Goal: Information Seeking & Learning: Learn about a topic

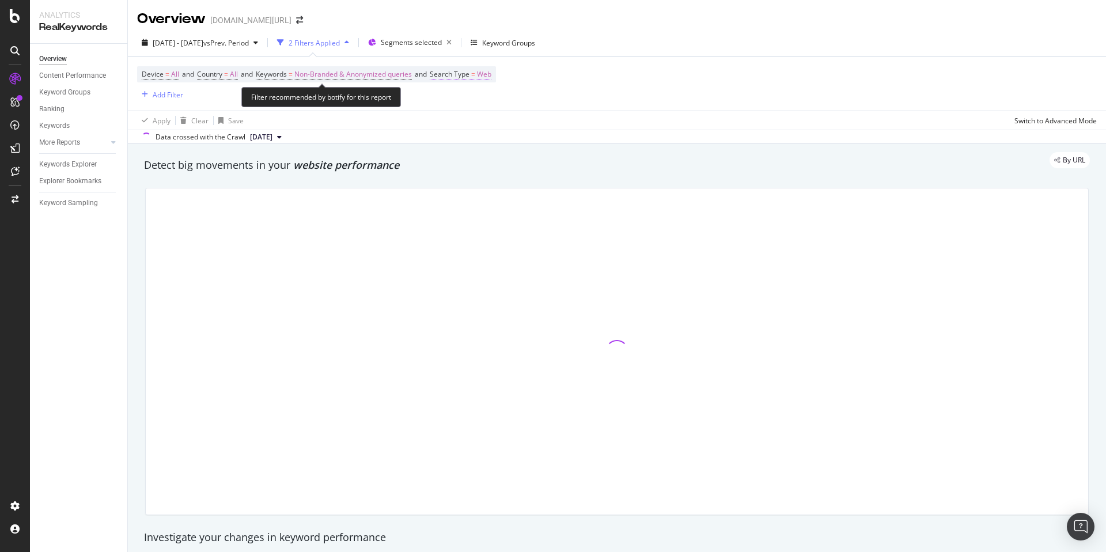
click at [466, 79] on span "Search Type" at bounding box center [450, 74] width 40 height 10
click at [465, 95] on div "Web" at bounding box center [515, 101] width 127 height 18
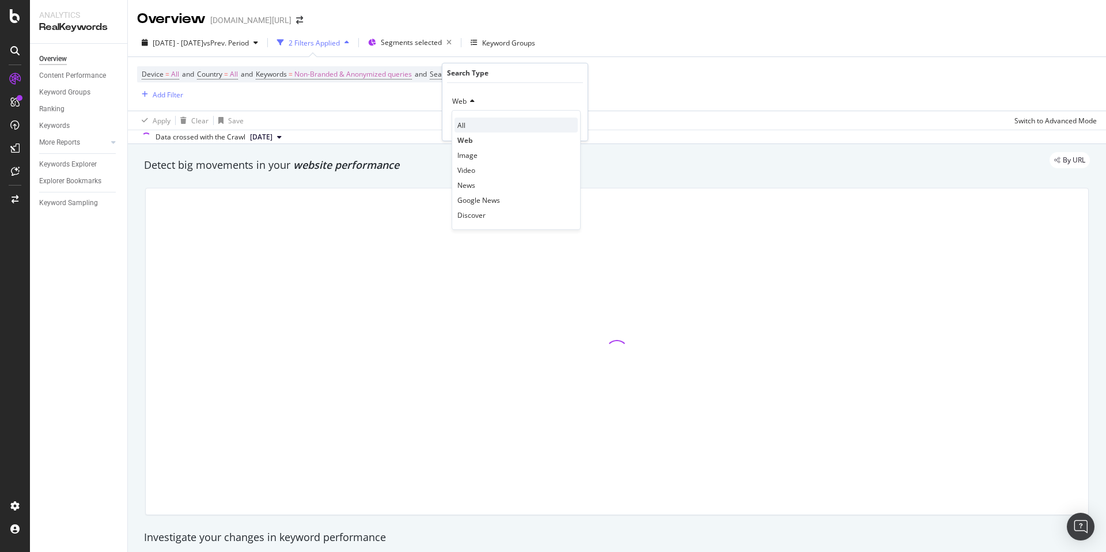
click at [479, 121] on div "All" at bounding box center [516, 125] width 123 height 15
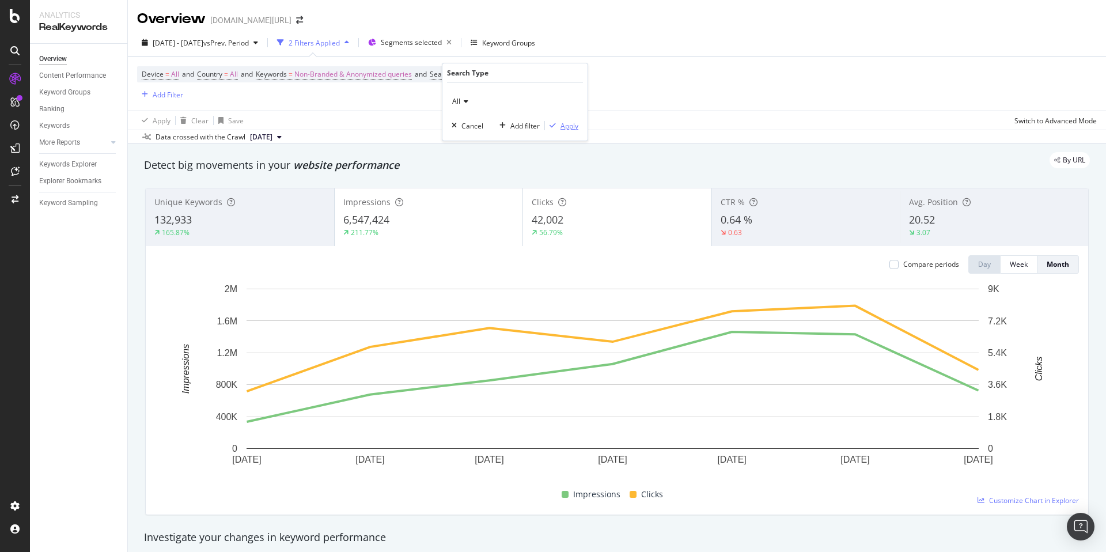
click at [566, 127] on div "Apply" at bounding box center [570, 126] width 18 height 10
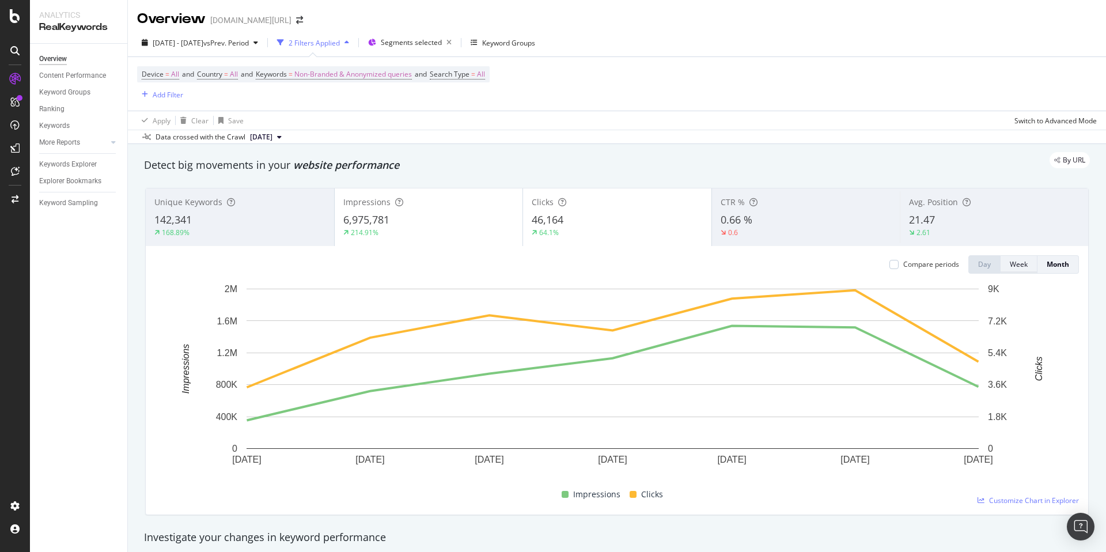
click at [1016, 265] on div "Week" at bounding box center [1019, 264] width 18 height 10
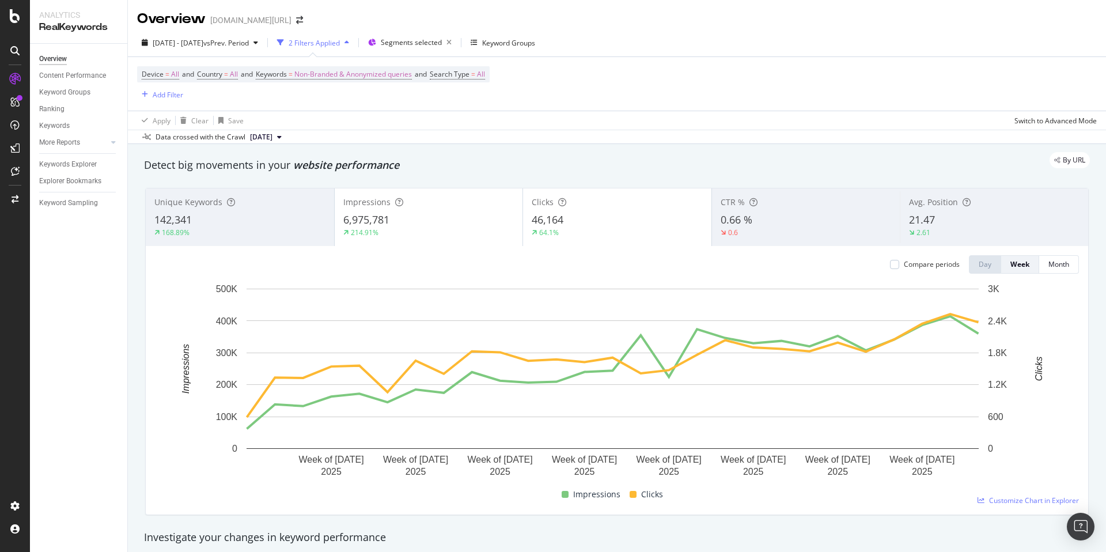
click at [291, 219] on div "142,341" at bounding box center [239, 220] width 171 height 15
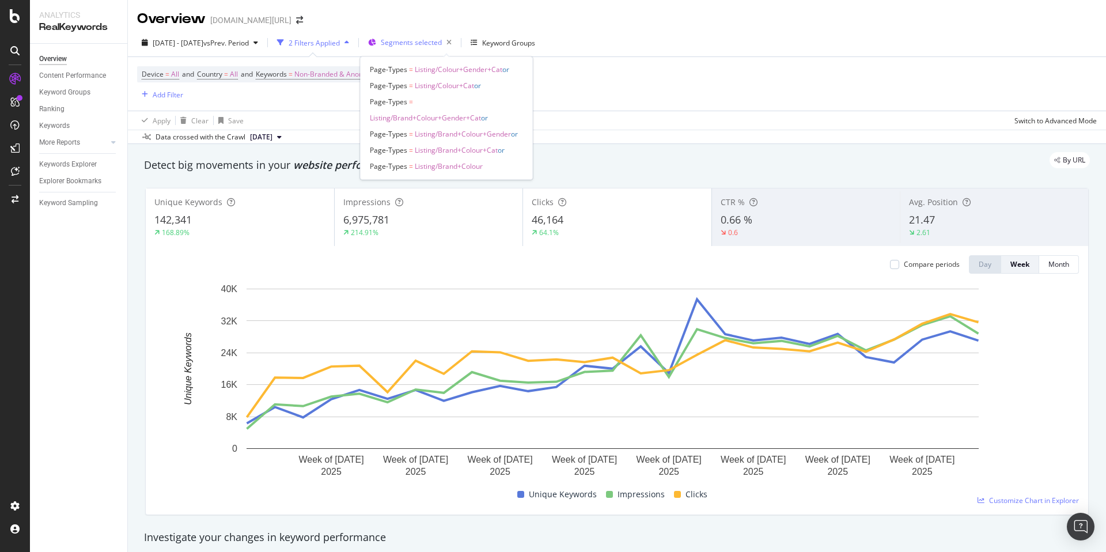
click at [448, 35] on div "Segments selected" at bounding box center [418, 43] width 75 height 16
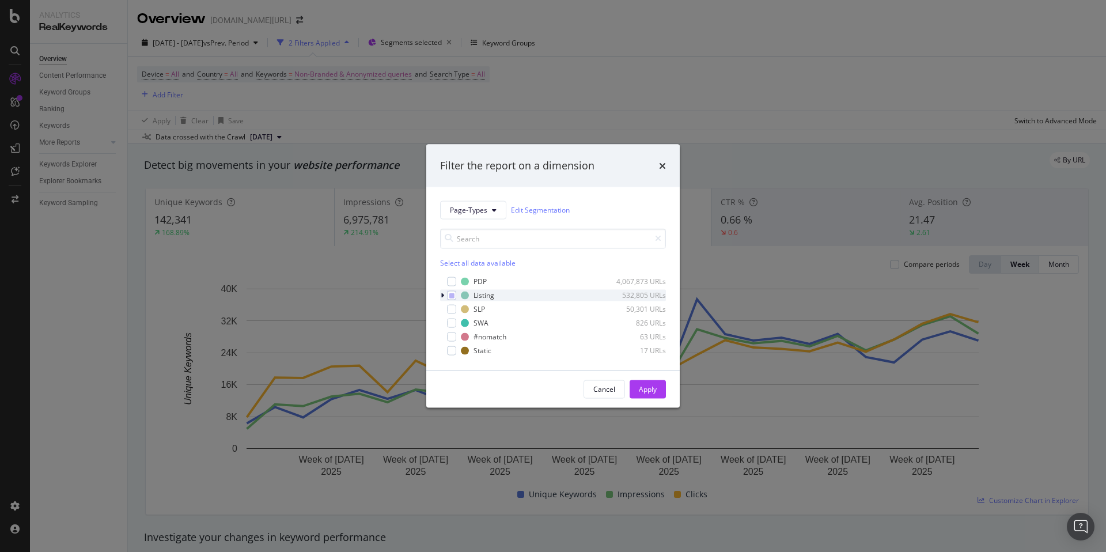
click at [444, 297] on icon "modal" at bounding box center [442, 295] width 3 height 7
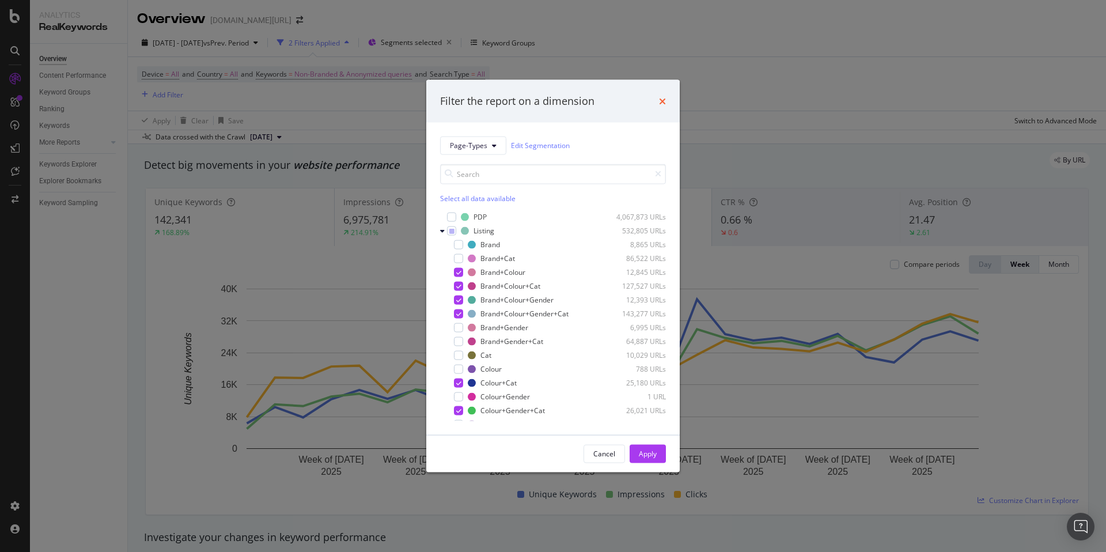
click at [664, 99] on icon "times" at bounding box center [662, 100] width 7 height 9
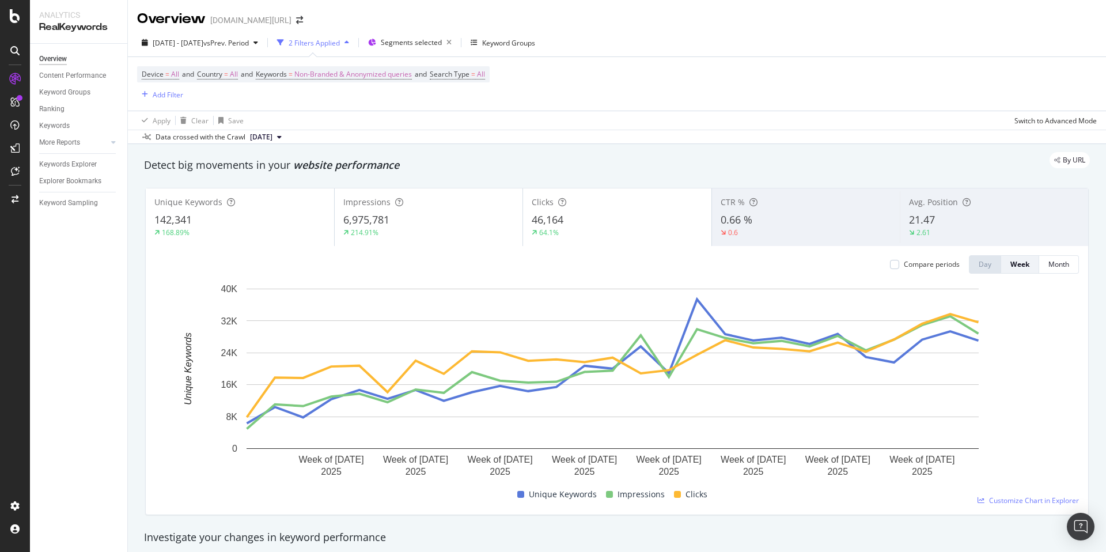
click at [493, 180] on div "Unique Keywords 142,341 168.89% Impressions 6,975,781 214.91% Clicks 46,164 64.…" at bounding box center [617, 352] width 958 height 346
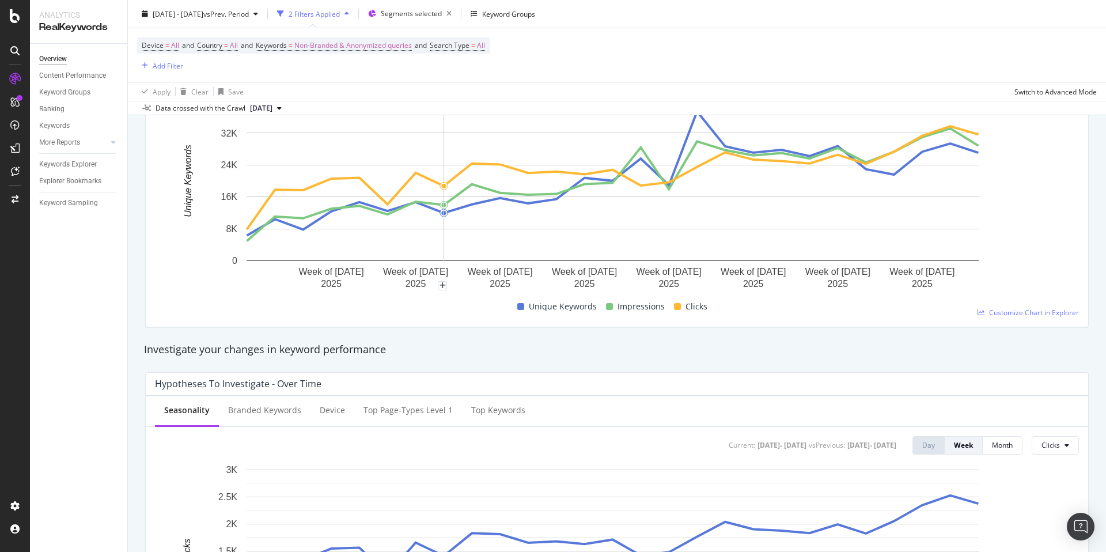
scroll to position [754, 0]
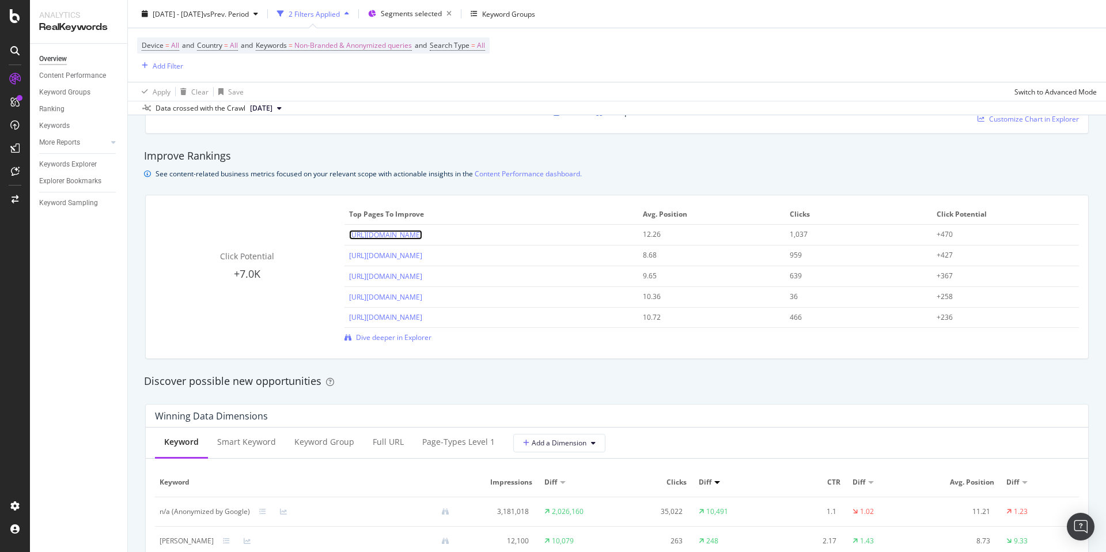
copy link "[URL][DOMAIN_NAME]"
click at [671, 151] on div "Improve Rankings" at bounding box center [617, 156] width 946 height 15
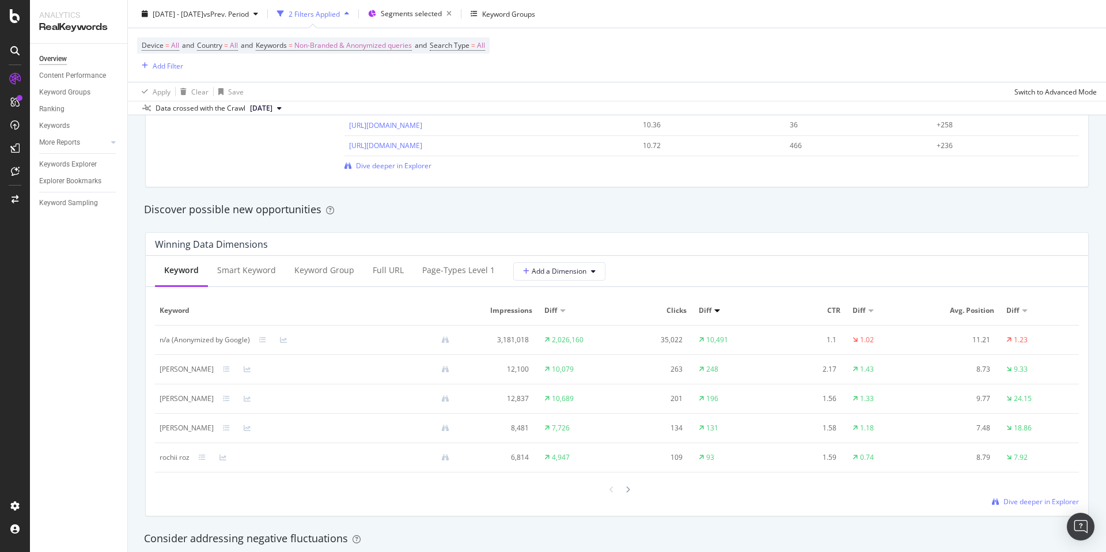
scroll to position [943, 0]
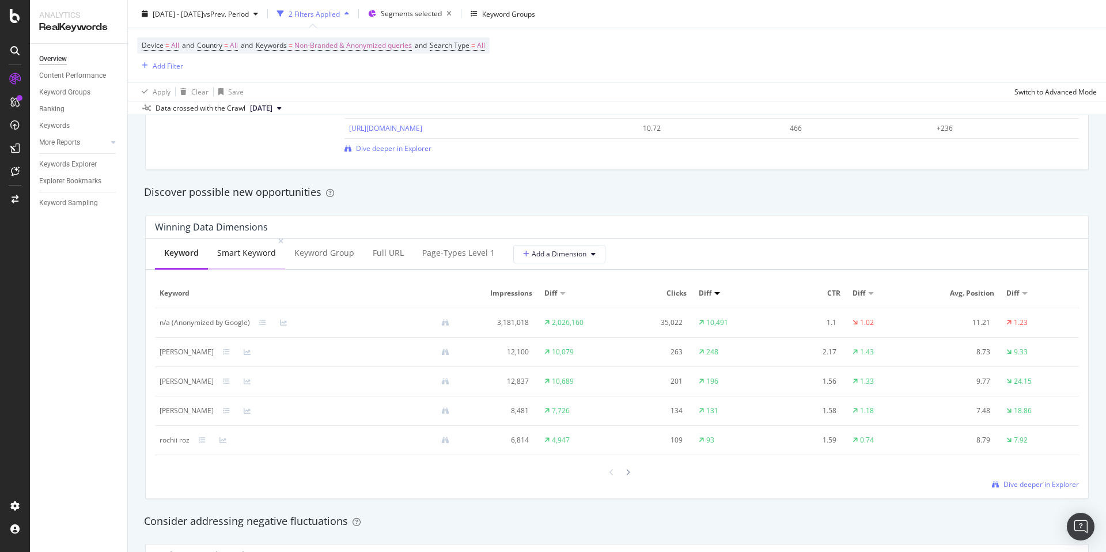
click at [267, 259] on div "Smart Keyword" at bounding box center [246, 254] width 77 height 32
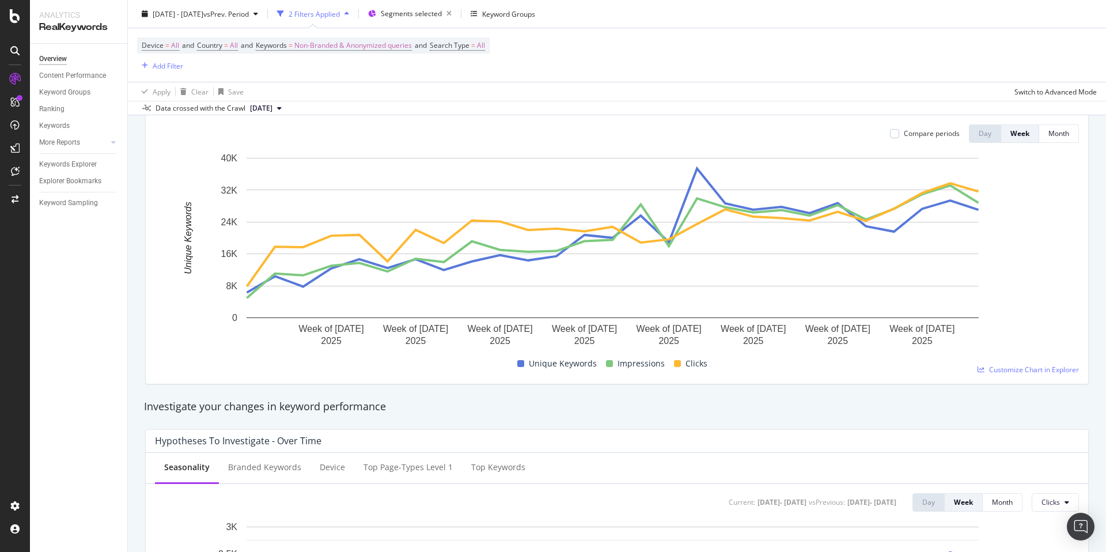
scroll to position [0, 0]
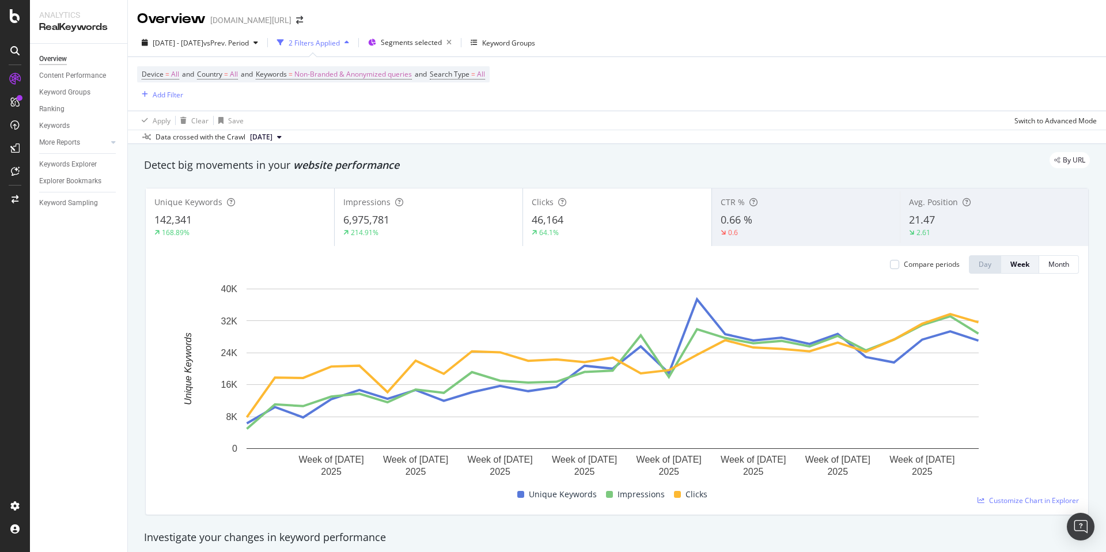
click at [414, 233] on div "214.91%" at bounding box center [428, 233] width 171 height 10
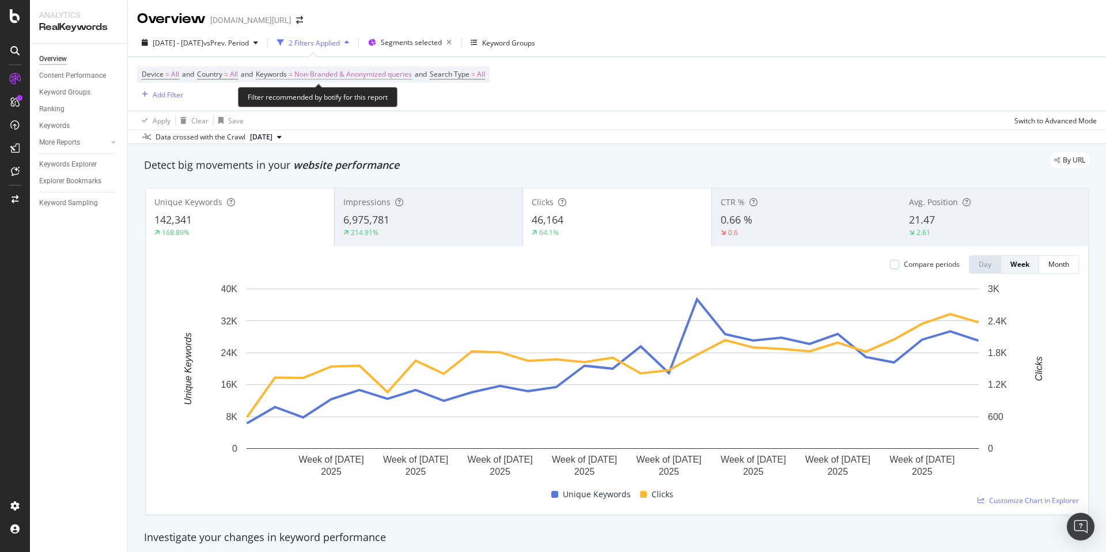
click at [354, 79] on span "Non-Branded & Anonymized queries" at bounding box center [353, 74] width 118 height 16
click at [353, 94] on div "Non-Branded & Anonymized queries" at bounding box center [341, 101] width 136 height 17
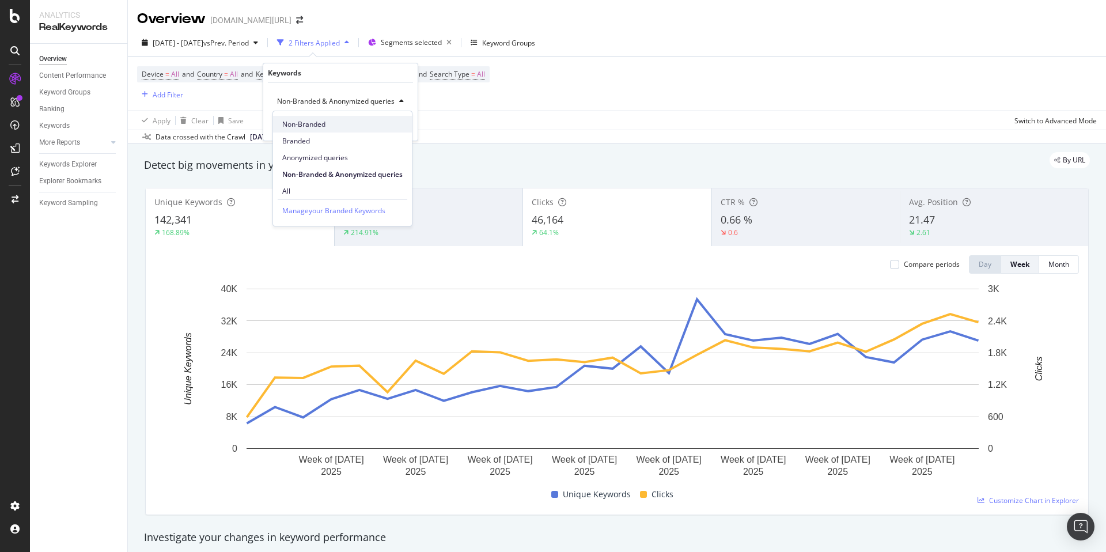
click at [335, 125] on span "Non-Branded" at bounding box center [342, 124] width 120 height 10
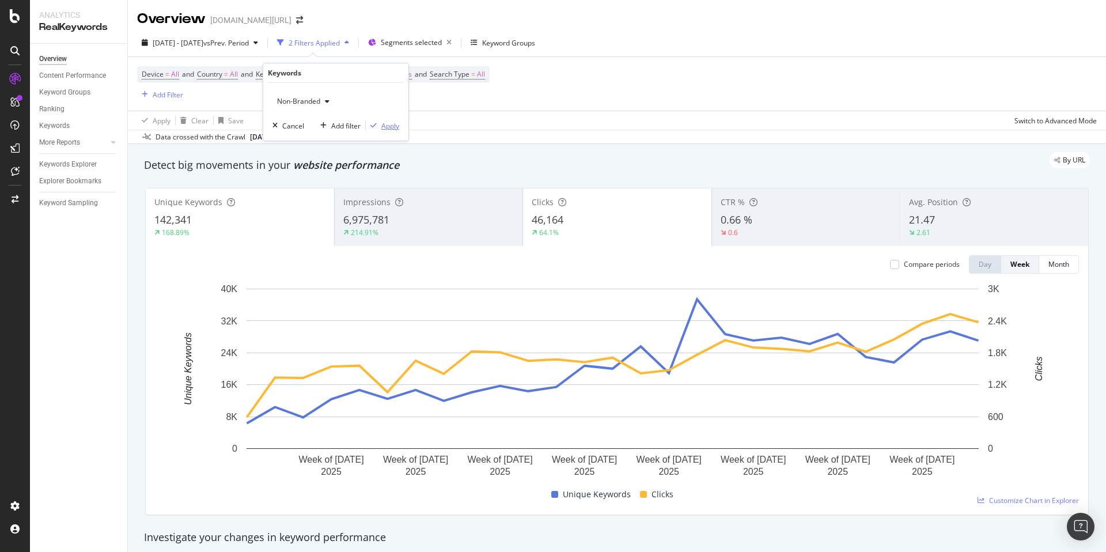
click at [388, 126] on div "Apply" at bounding box center [390, 126] width 18 height 10
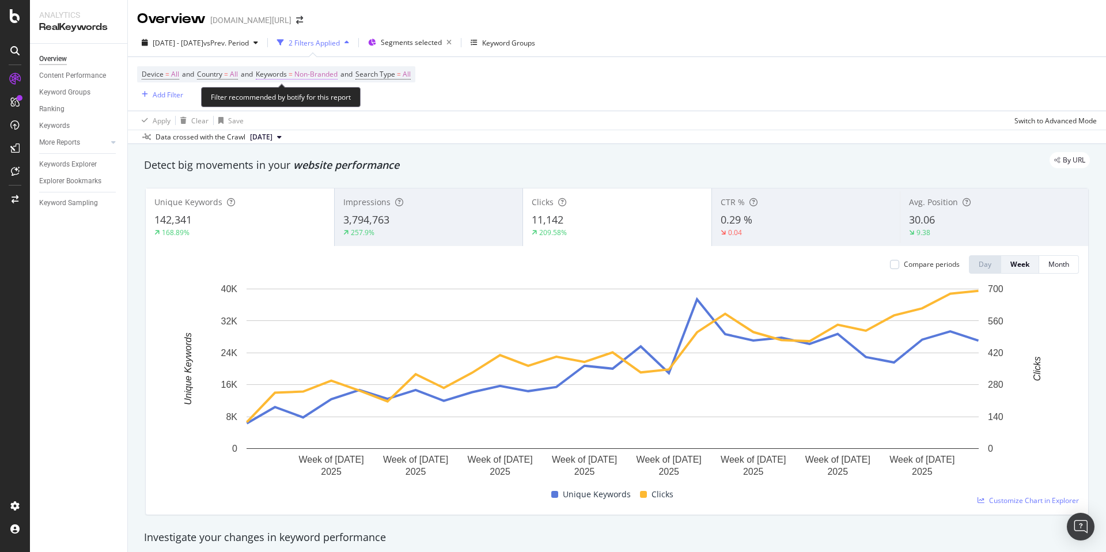
click at [287, 73] on span "Keywords" at bounding box center [271, 74] width 31 height 10
click at [302, 101] on span "Non-Branded" at bounding box center [297, 101] width 48 height 10
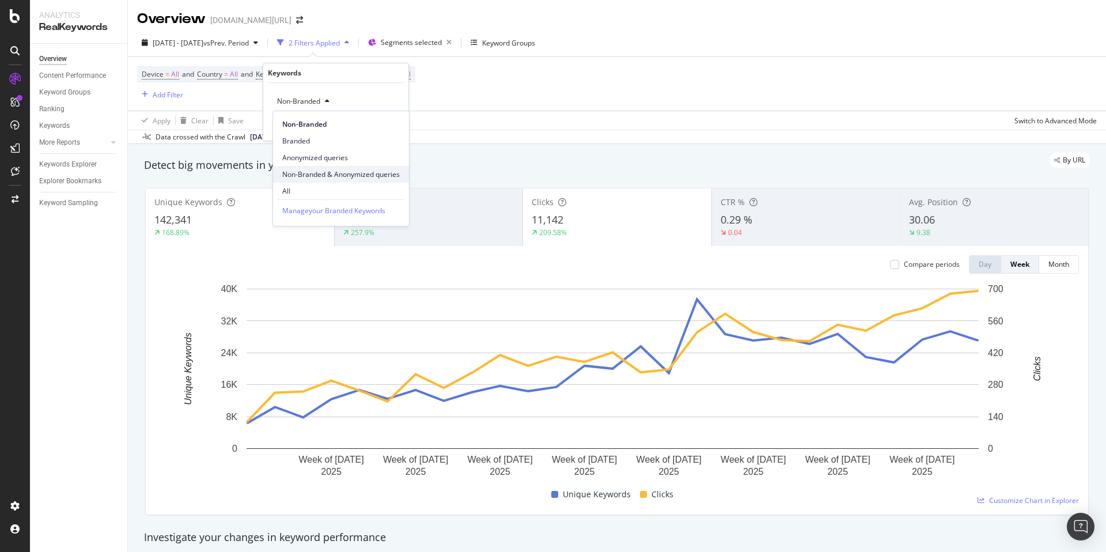
click at [334, 169] on span "Non-Branded & Anonymized queries" at bounding box center [341, 174] width 118 height 10
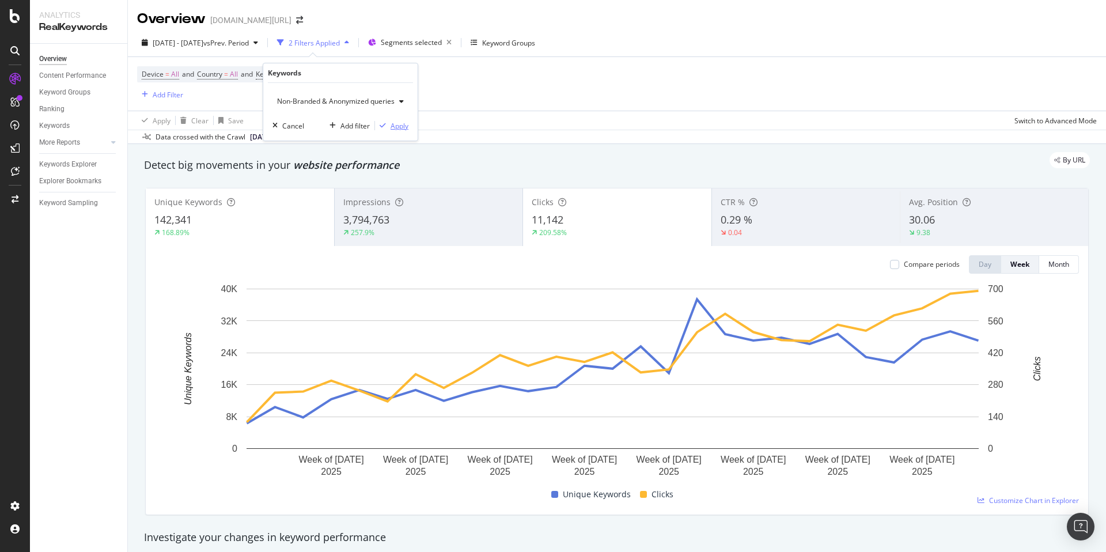
click at [398, 129] on div "Apply" at bounding box center [400, 126] width 18 height 10
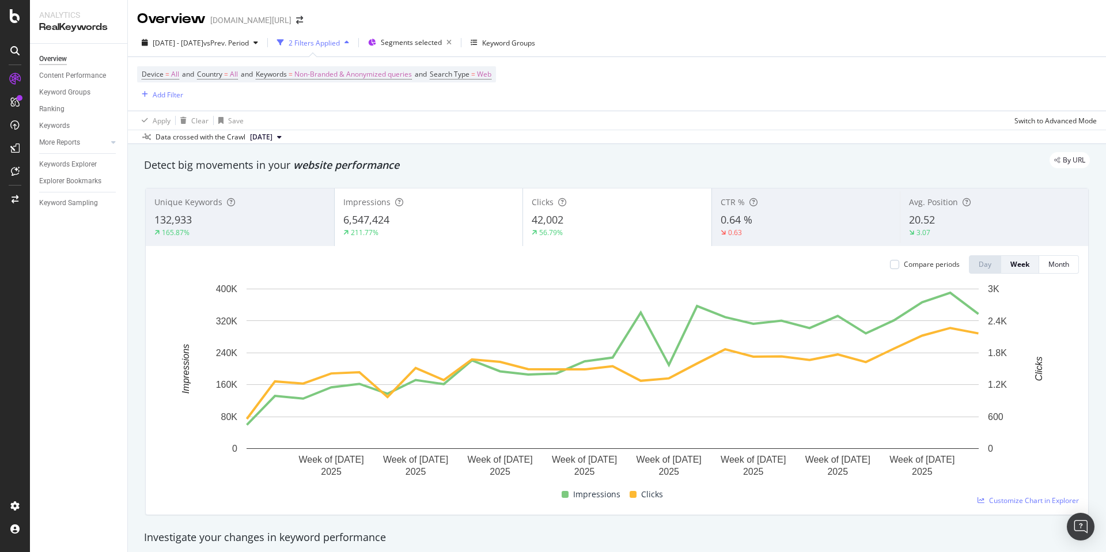
click at [271, 226] on div "132,933" at bounding box center [239, 220] width 171 height 15
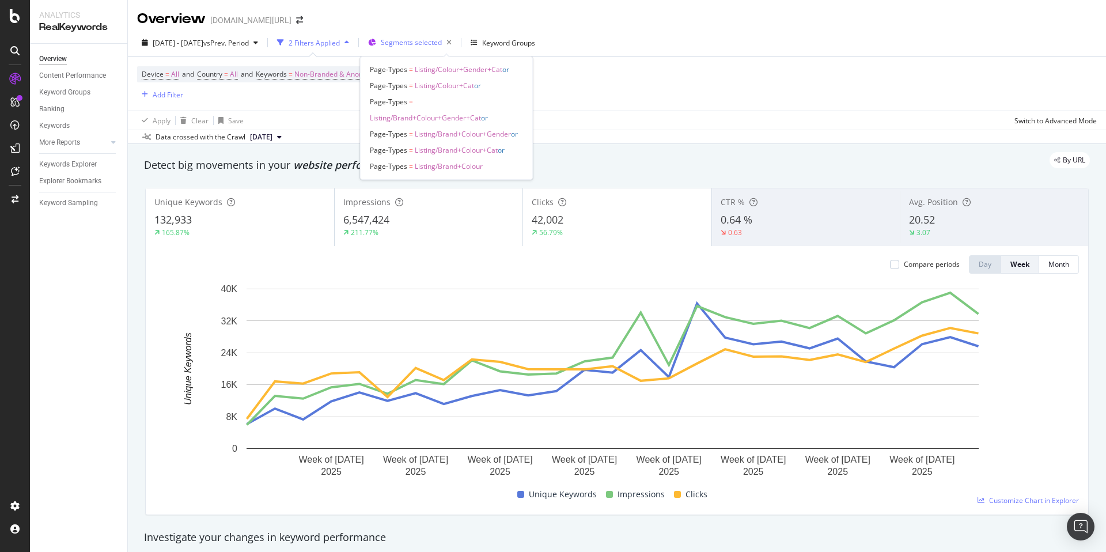
click at [442, 46] on span "Segments selected" at bounding box center [411, 42] width 61 height 10
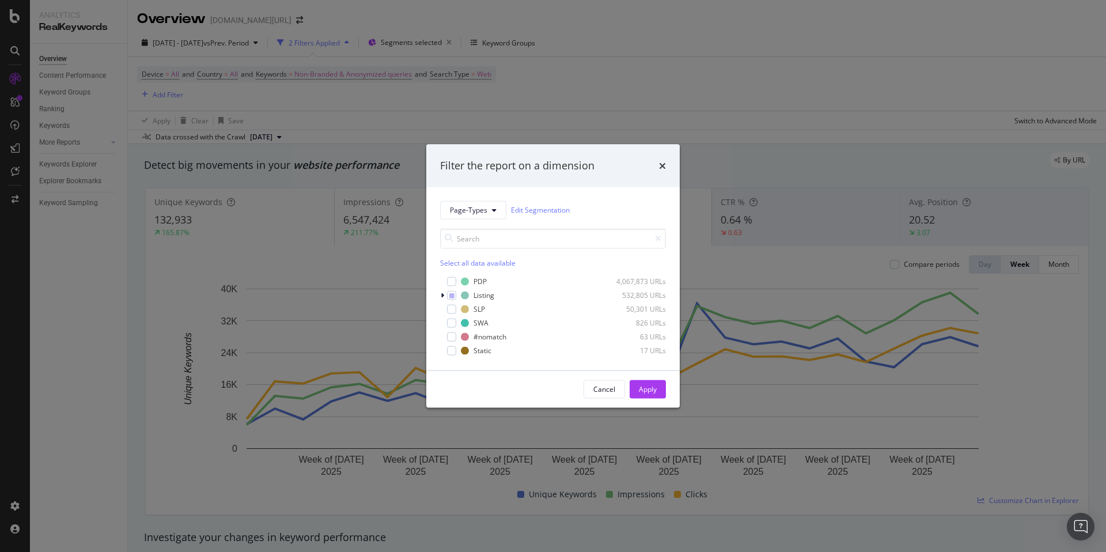
click at [664, 172] on div "times" at bounding box center [662, 165] width 7 height 15
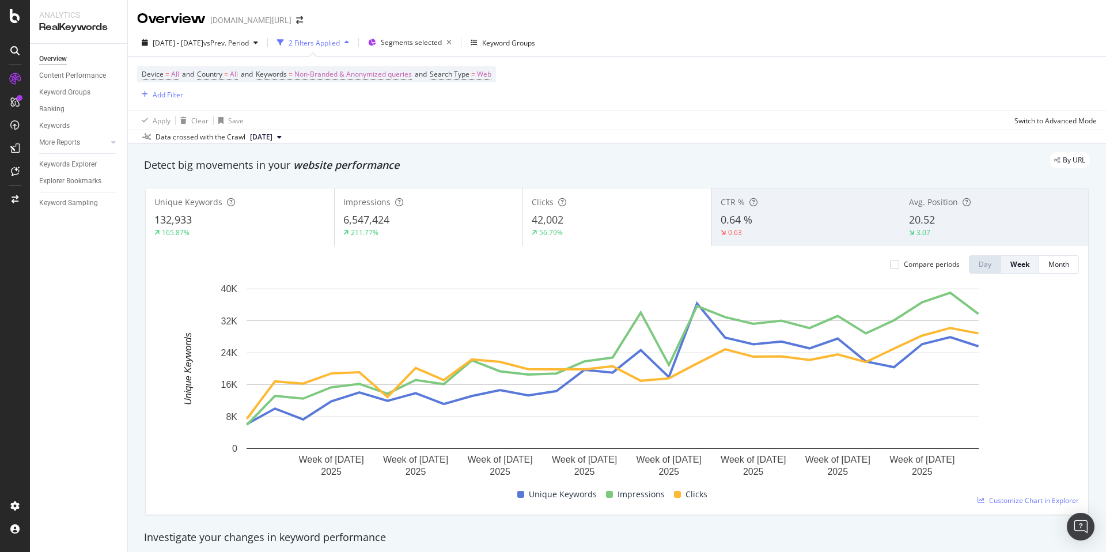
click at [585, 168] on div "Detect big movements in your website performance" at bounding box center [617, 165] width 946 height 15
click at [542, 164] on div "By URL" at bounding box center [612, 160] width 958 height 16
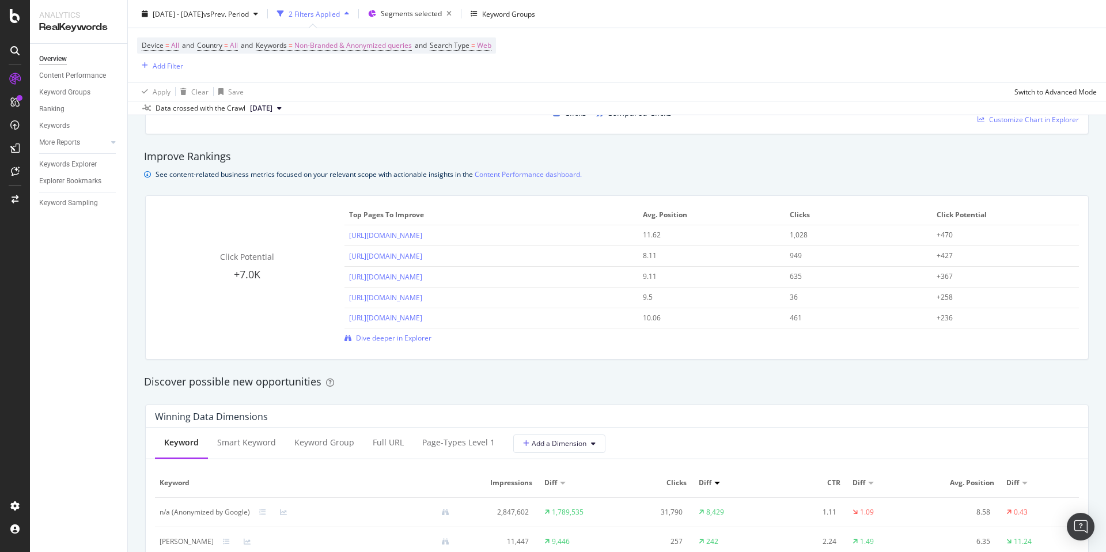
scroll to position [764, 0]
